Goal: Navigation & Orientation: Go to known website

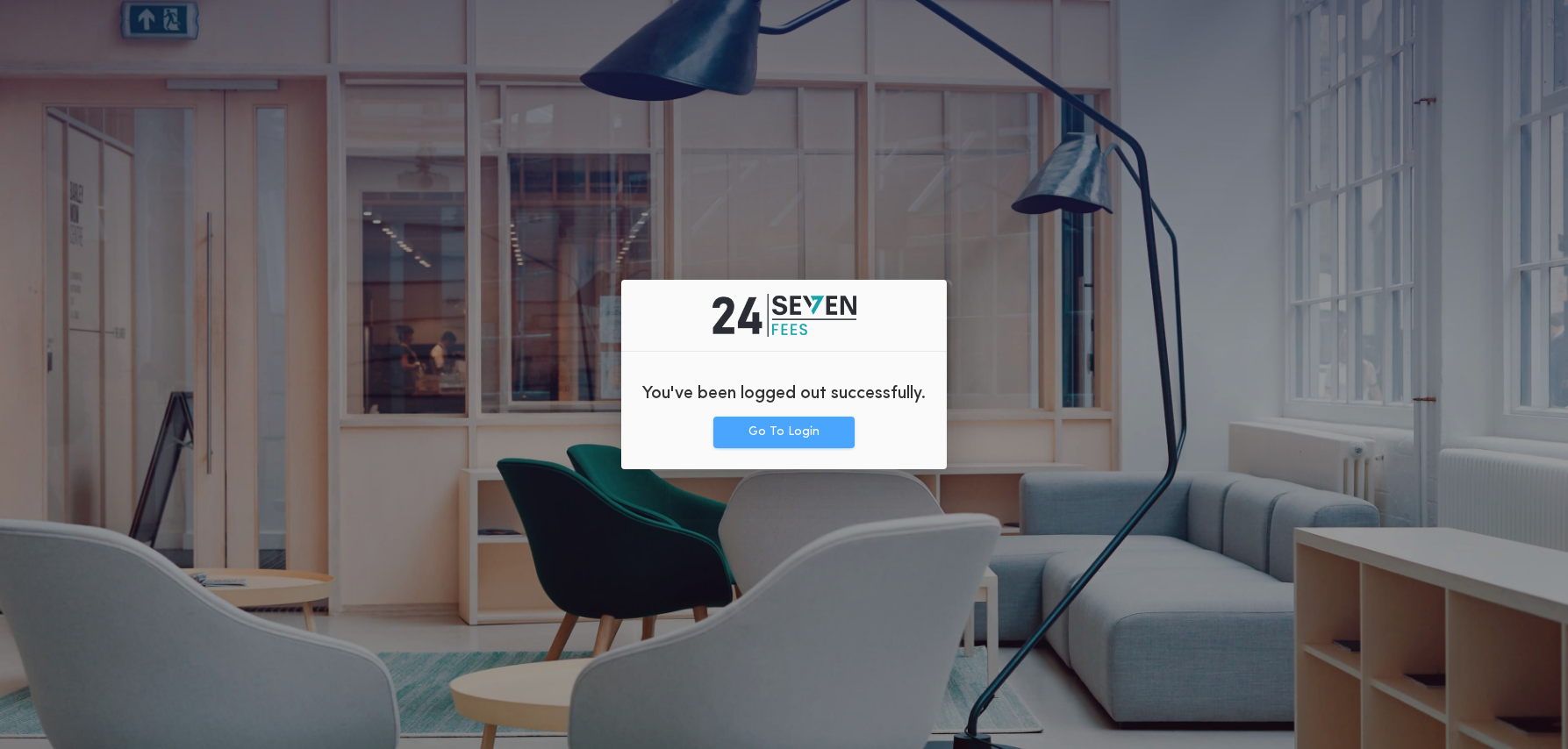
click at [817, 426] on button "Go To Login" at bounding box center [783, 433] width 141 height 32
